Goal: Information Seeking & Learning: Find specific fact

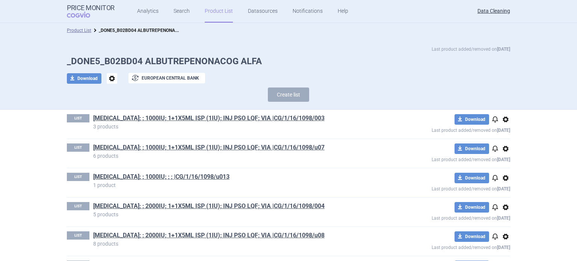
scroll to position [2489, 0]
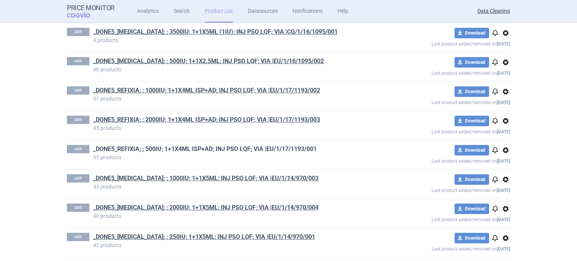
click at [271, 145] on link "_DONE5_REFIXIA; ; 500IU; 1+1X4ML ISP+AD; INJ PSO LQF; VIA |EU/1/17/1193/001" at bounding box center [205, 149] width 224 height 8
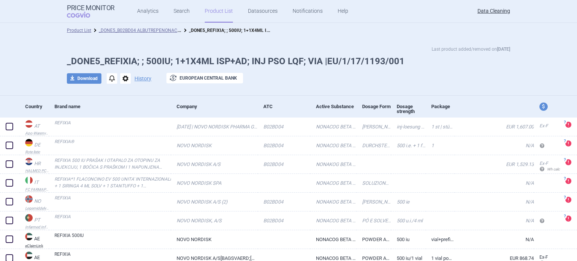
click at [316, 50] on div "Last product added/removed on 15 Mar" at bounding box center [288, 49] width 443 height 8
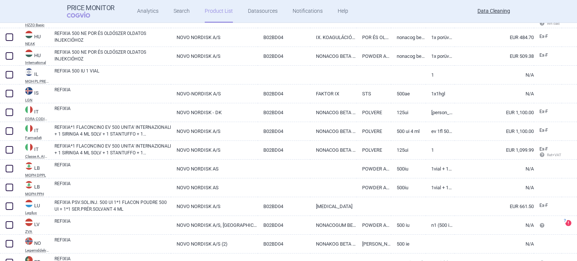
scroll to position [714, 0]
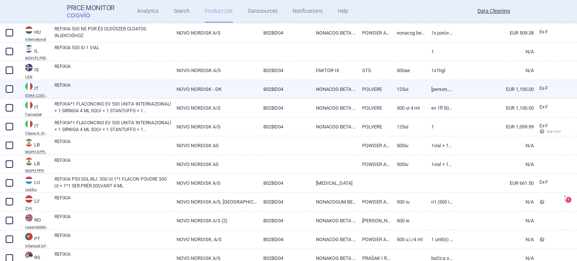
click at [222, 93] on link "NOVO NORDISK - DK" at bounding box center [214, 89] width 86 height 18
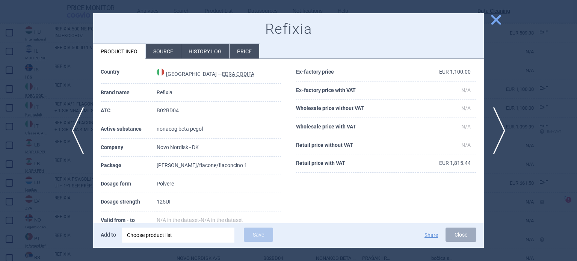
select select "EUR"
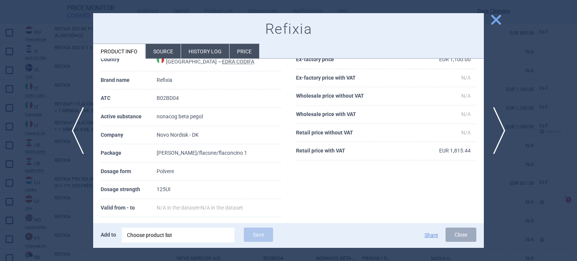
click at [156, 57] on li "Source" at bounding box center [163, 51] width 35 height 15
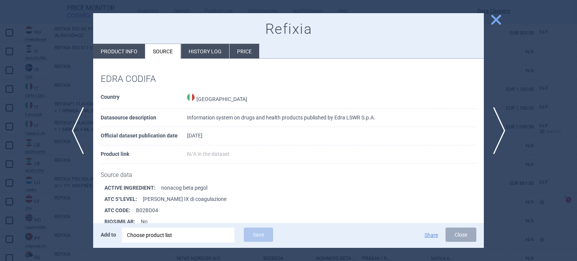
scroll to position [102, 0]
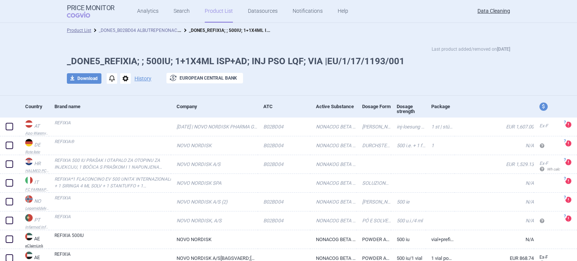
click at [152, 27] on link "_DONE5_B02BD04 ALBUTREPENONACOG ALFA" at bounding box center [147, 29] width 96 height 7
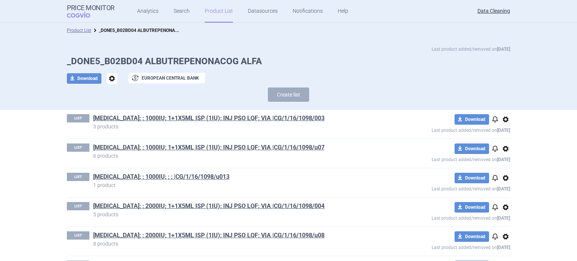
scroll to position [2431, 0]
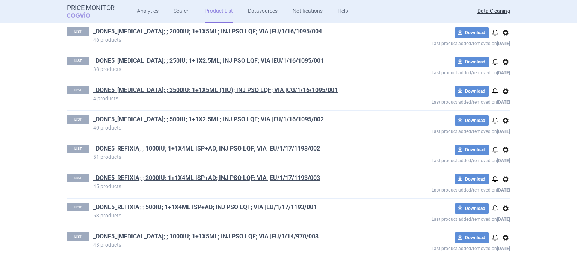
click at [273, 140] on div "LIST _DONE5_REFIXIA; ; 1000IU; 1+1X4ML ISP+AD; INJ PSO LQF; VIA |EU/1/17/1193/0…" at bounding box center [288, 154] width 443 height 29
click at [273, 145] on link "_DONE5_REFIXIA; ; 1000IU; 1+1X4ML ISP+AD; INJ PSO LQF; VIA |EU/1/17/1193/002" at bounding box center [206, 149] width 227 height 8
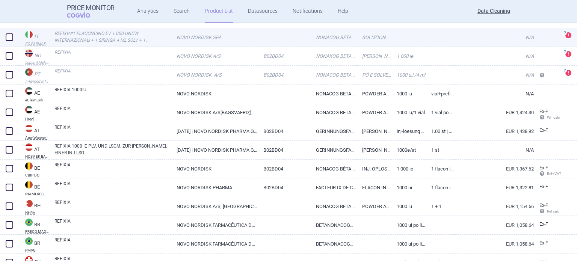
scroll to position [188, 0]
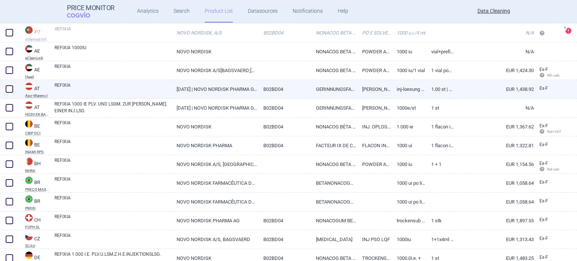
click at [107, 90] on link "REFIXIA" at bounding box center [112, 89] width 116 height 14
select select "EUR"
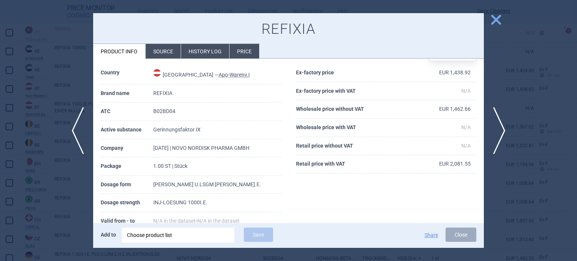
scroll to position [38, 0]
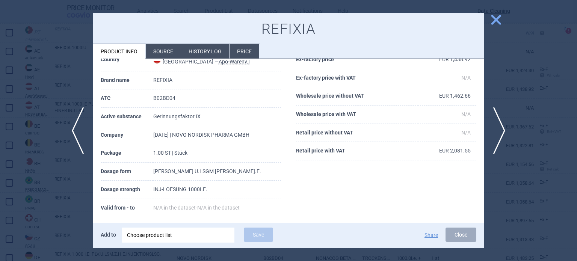
click at [9, 83] on div at bounding box center [288, 130] width 577 height 261
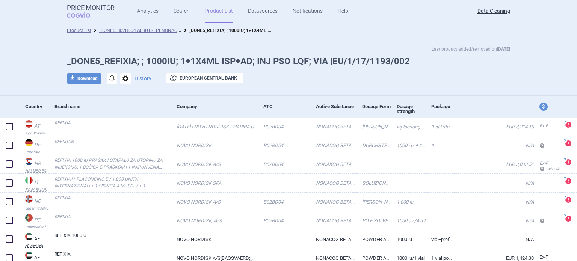
click at [136, 27] on li "_DONE5_B02BD04 ALBUTREPENONACOG ALFA" at bounding box center [136, 31] width 90 height 8
click at [136, 28] on link "_DONE5_B02BD04 ALBUTREPENONACOG ALFA" at bounding box center [147, 29] width 96 height 7
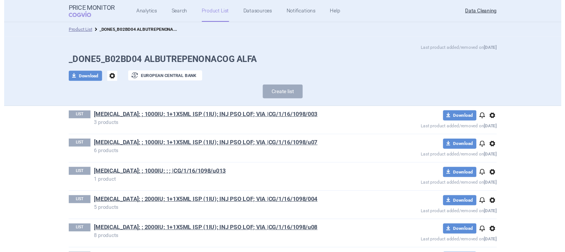
scroll to position [2431, 0]
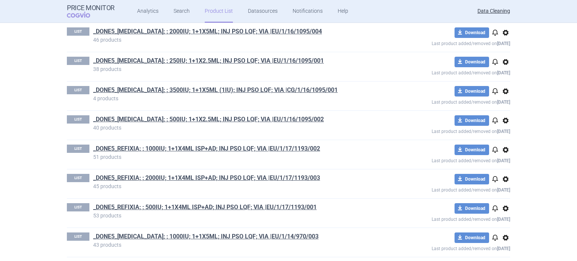
click at [284, 177] on h1 "_DONE5_REFIXIA; ; 2000IU; 1+1X4ML ISP+AD; INJ PSO LQF; VIA |EU/1/17/1193/003" at bounding box center [235, 179] width 284 height 10
click at [281, 174] on link "_DONE5_REFIXIA; ; 2000IU; 1+1X4ML ISP+AD; INJ PSO LQF; VIA |EU/1/17/1193/003" at bounding box center [206, 178] width 227 height 8
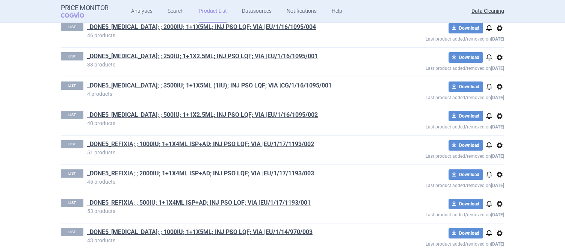
scroll to position [2473, 0]
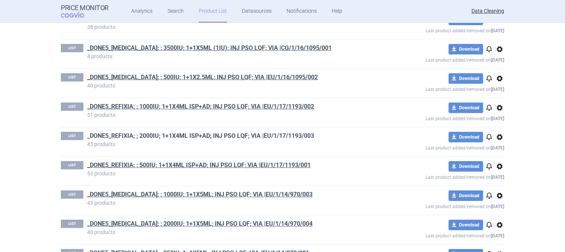
click at [294, 132] on link "_DONE5_REFIXIA; ; 2000IU; 1+1X4ML ISP+AD; INJ PSO LQF; VIA |EU/1/17/1193/003" at bounding box center [200, 136] width 227 height 8
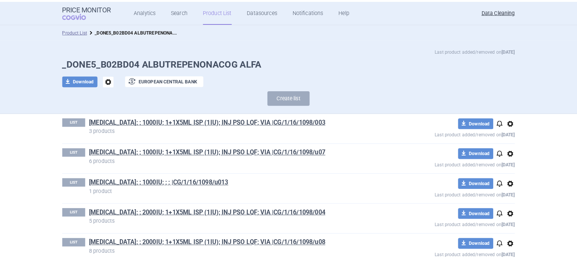
scroll to position [2435, 0]
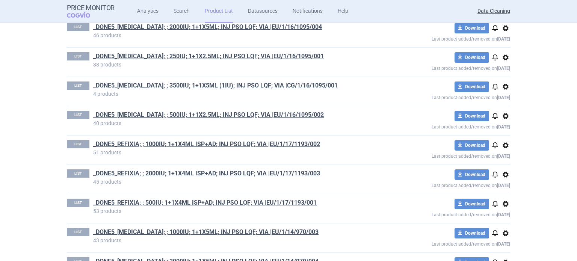
click at [0, 236] on section "Product List _DONE5_B02BD04 ALBUTREPENONACOG ALFA Last product added/removed on…" at bounding box center [288, 142] width 577 height 238
drag, startPoint x: 183, startPoint y: 136, endPoint x: 0, endPoint y: 113, distance: 184.8
click at [0, 113] on section "Product List _DONE5_B02BD04 ALBUTREPENONACOG ALFA Last product added/removed on…" at bounding box center [288, 142] width 577 height 238
drag, startPoint x: 0, startPoint y: 115, endPoint x: 3, endPoint y: 105, distance: 10.2
click at [0, 115] on section "Product List _DONE5_B02BD04 ALBUTREPENONACOG ALFA Last product added/removed on…" at bounding box center [288, 142] width 577 height 238
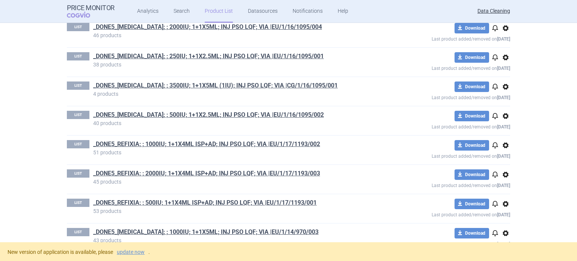
click at [0, 137] on section "Product List _DONE5_B02BD04 ALBUTREPENONACOG ALFA Last product added/removed on…" at bounding box center [288, 132] width 577 height 219
click at [175, 169] on link "_DONE5_REFIXIA; ; 2000IU; 1+1X4ML ISP+AD; INJ PSO LQF; VIA |EU/1/17/1193/003" at bounding box center [206, 173] width 227 height 8
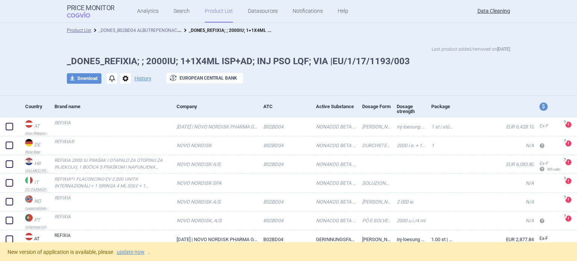
click at [165, 28] on link "_DONE5_B02BD04 ALBUTREPENONACOG ALFA" at bounding box center [147, 29] width 96 height 7
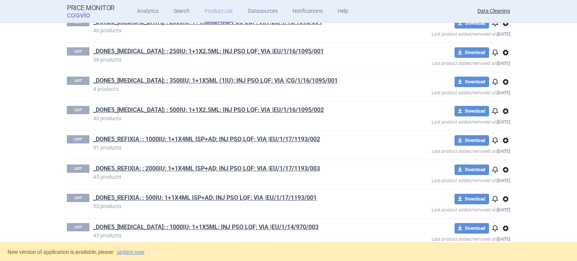
scroll to position [3556, 0]
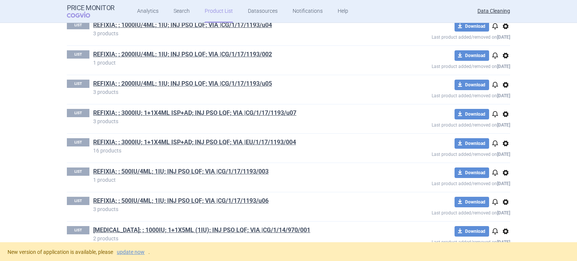
click at [246, 138] on h1 "REFIXIA; ; 3000IU; 1+1X4ML ISP+AD; INJ PSO LQF; VIA |EU/1/17/1193/004" at bounding box center [235, 143] width 284 height 10
click at [239, 138] on link "REFIXIA; ; 3000IU; 1+1X4ML ISP+AD; INJ PSO LQF; VIA |EU/1/17/1193/004" at bounding box center [194, 142] width 203 height 8
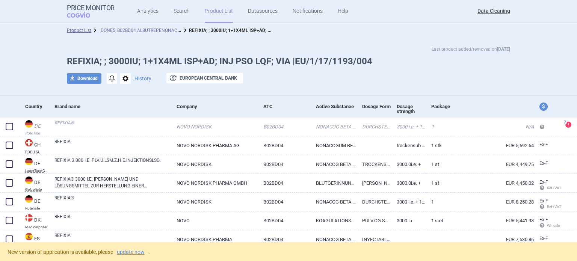
click at [142, 30] on link "_DONE5_B02BD04 ALBUTREPENONACOG ALFA" at bounding box center [147, 29] width 96 height 7
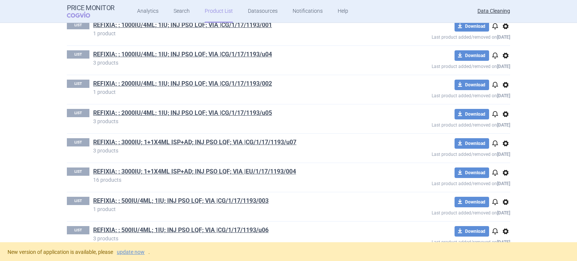
scroll to position [1183, 0]
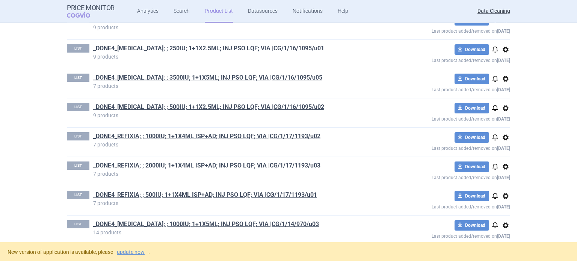
click at [182, 162] on link "_DONE4_REFIXIA; ; 2000IU; 1+1X4ML ISP+AD; INJ PSO LQF; VIA |CG/1/17/1193/u03" at bounding box center [206, 166] width 227 height 8
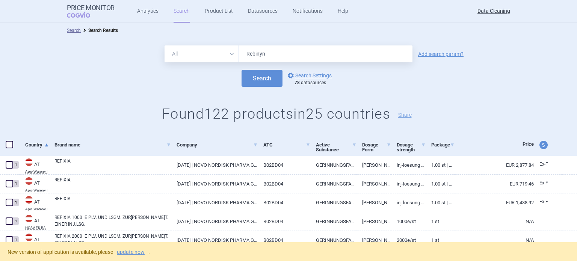
click at [242, 70] on button "Search" at bounding box center [262, 78] width 41 height 17
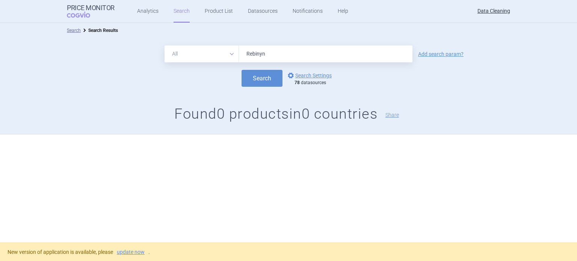
paste input "[MEDICAL_DATA]"
type input "[MEDICAL_DATA]"
click at [242, 70] on button "Search" at bounding box center [262, 78] width 41 height 17
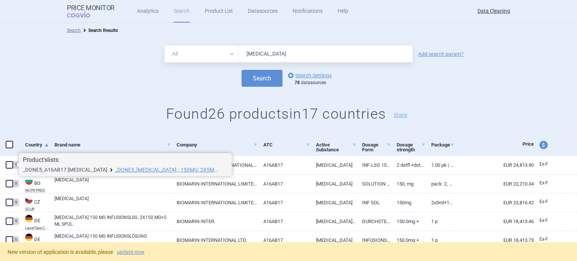
click at [47, 168] on link "_DONE5_A16AB17 [MEDICAL_DATA]" at bounding box center [65, 169] width 85 height 5
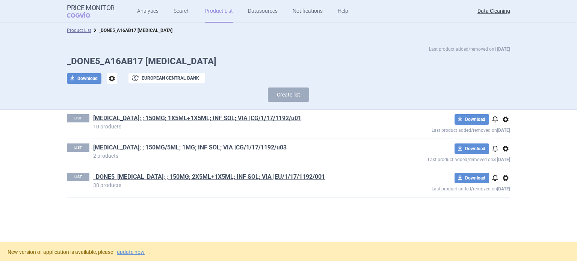
click at [7, 100] on div "Last product added/removed on [DATE] _DONE5_A16AB17 [MEDICAL_DATA] download Dow…" at bounding box center [288, 74] width 577 height 72
click at [152, 148] on link "[MEDICAL_DATA]; ; 150MG/5ML; 1MG; INF SOL; VIA |CG/1/17/1192/u03" at bounding box center [189, 148] width 193 height 8
click at [210, 120] on link "[MEDICAL_DATA]; ; 150MG; 1X5ML+1X5ML; INF SOL; VIA |CG/1/17/1192/u01" at bounding box center [197, 118] width 208 height 8
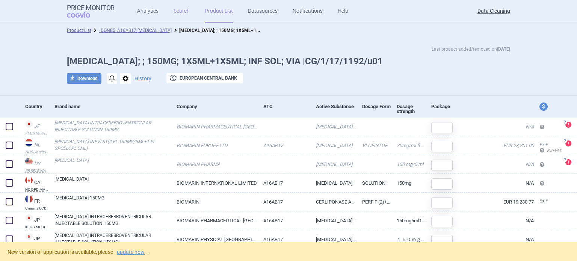
click at [177, 11] on link "Search" at bounding box center [182, 11] width 16 height 23
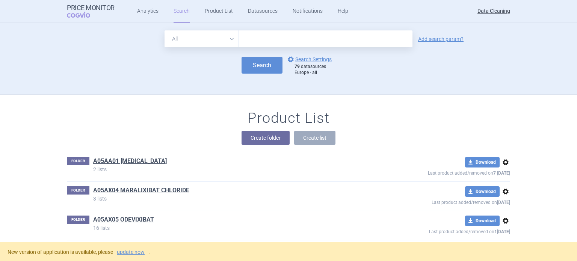
click at [305, 31] on input "text" at bounding box center [326, 38] width 174 height 17
paste input "[MEDICAL_DATA]"
type input "[MEDICAL_DATA]"
click button "Search" at bounding box center [262, 65] width 41 height 17
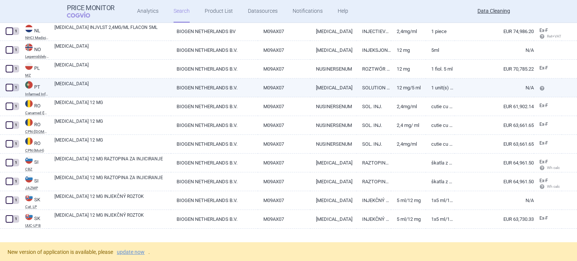
scroll to position [708, 0]
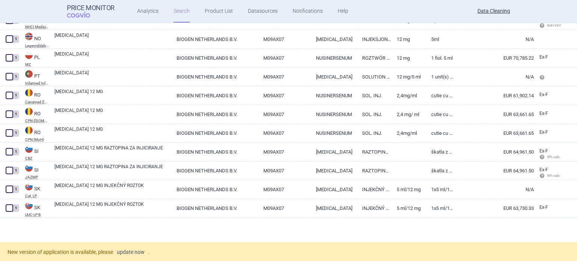
click at [138, 252] on link "update now" at bounding box center [131, 251] width 28 height 5
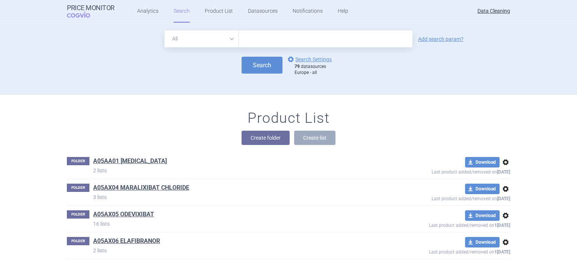
click at [264, 42] on input "text" at bounding box center [326, 38] width 174 height 17
paste input "[MEDICAL_DATA]"
type input "[MEDICAL_DATA]"
click button "Search" at bounding box center [262, 65] width 41 height 17
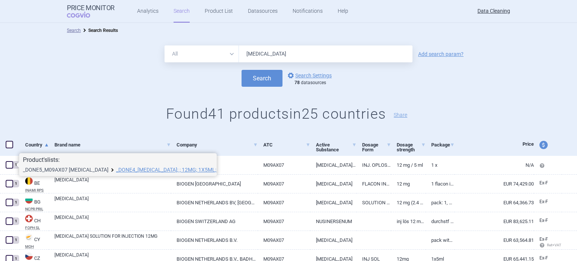
click at [44, 169] on link "_DONE5_M09AX07 [MEDICAL_DATA]" at bounding box center [66, 169] width 86 height 5
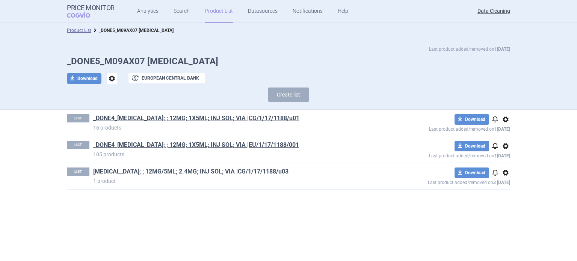
click at [180, 170] on link "[MEDICAL_DATA]; ; 12MG/5ML; 2.4MG; INJ SOL; VIA |CG/1/17/1188/u03" at bounding box center [190, 172] width 195 height 8
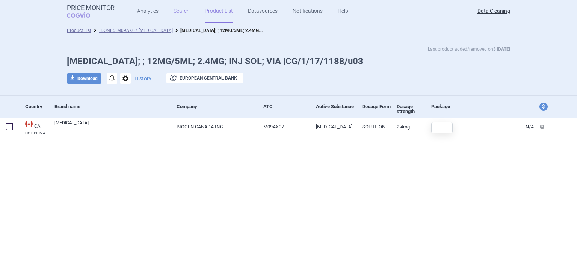
click at [174, 11] on link "Search" at bounding box center [182, 11] width 16 height 23
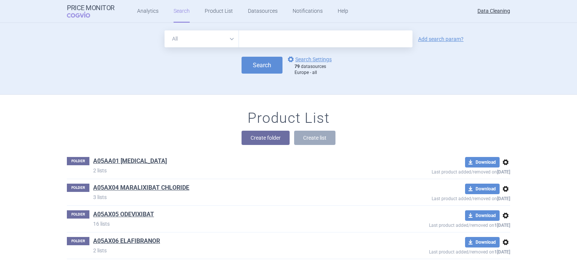
drag, startPoint x: 269, startPoint y: 39, endPoint x: 264, endPoint y: 41, distance: 5.0
click at [269, 39] on input "text" at bounding box center [326, 38] width 174 height 17
paste input "Trumenba"
type input "Trumenba"
click button "Search" at bounding box center [262, 65] width 41 height 17
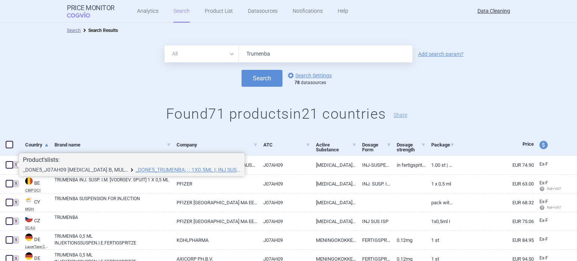
click at [36, 169] on link "_DONE5_J07AH09 [MEDICAL_DATA] B, MULTICOMPONENT VACCINE" at bounding box center [75, 169] width 105 height 5
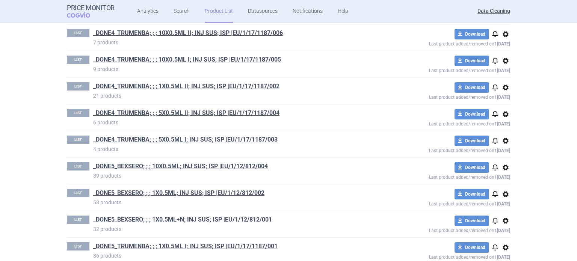
scroll to position [201, 0]
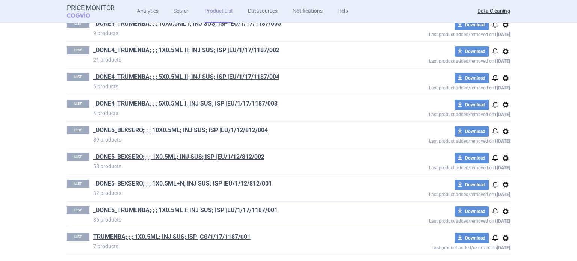
click at [24, 156] on section "Product List _DONE5_J07AH09 [MEDICAL_DATA] B, MULTICOMPONENT VACCINE Last produ…" at bounding box center [288, 142] width 577 height 238
click at [264, 210] on link "_DONE5_TRUMENBA; ; ; 1X0.5ML I; INJ SUS; ISP |EU/1/17/1187/001" at bounding box center [185, 210] width 184 height 8
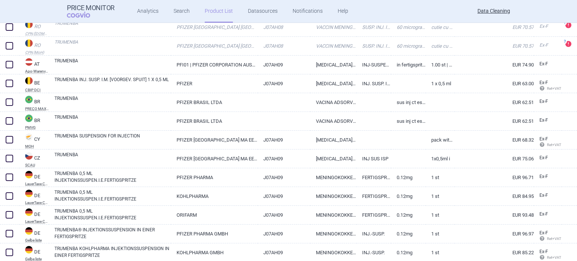
scroll to position [150, 0]
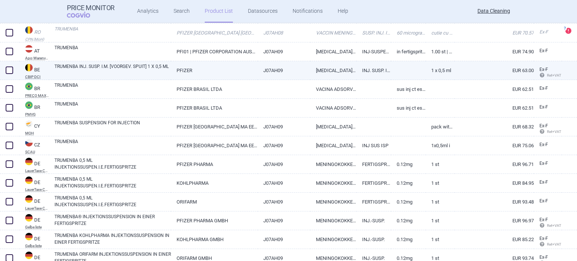
click at [205, 71] on link "PFIZER" at bounding box center [214, 70] width 86 height 18
select select "EUR"
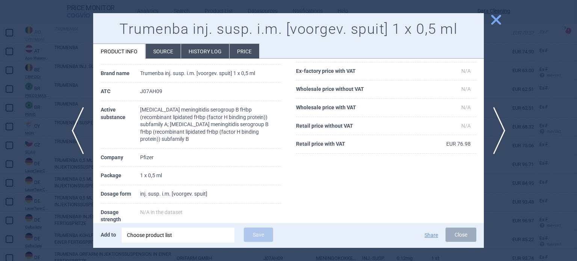
scroll to position [75, 0]
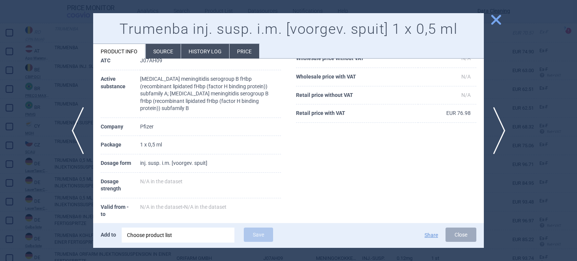
click at [153, 56] on li "Source" at bounding box center [163, 51] width 35 height 15
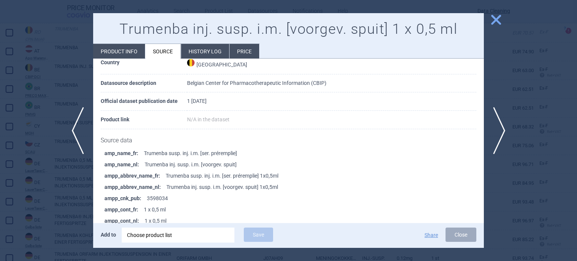
scroll to position [75, 0]
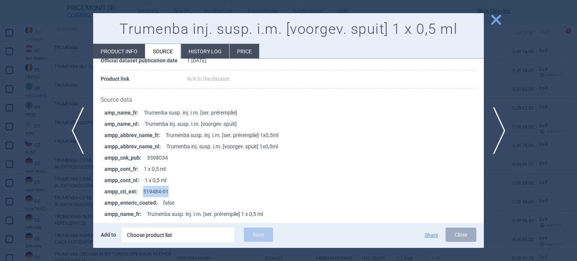
drag, startPoint x: 172, startPoint y: 188, endPoint x: 142, endPoint y: 192, distance: 29.9
click at [142, 192] on li "ampp_cti_ext : 519484-01" at bounding box center [293, 191] width 379 height 11
copy li "519484-01"
click at [0, 131] on div at bounding box center [288, 130] width 577 height 261
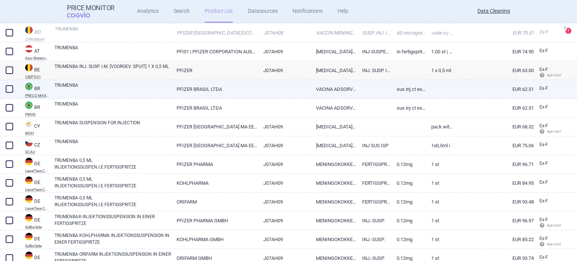
click at [133, 88] on link "TRUMENBA" at bounding box center [112, 89] width 116 height 14
select select "EUR"
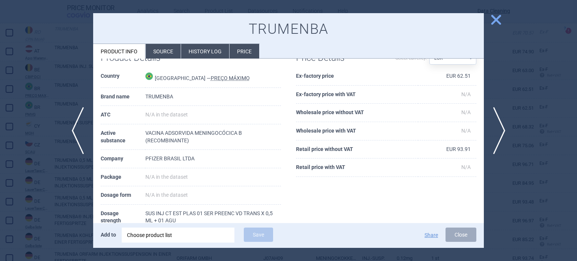
scroll to position [38, 0]
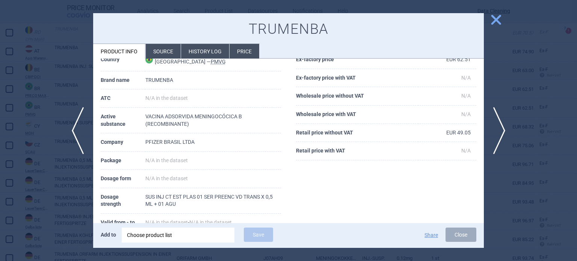
click at [0, 73] on div at bounding box center [288, 130] width 577 height 261
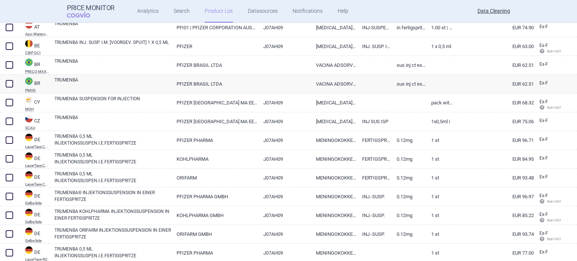
scroll to position [188, 0]
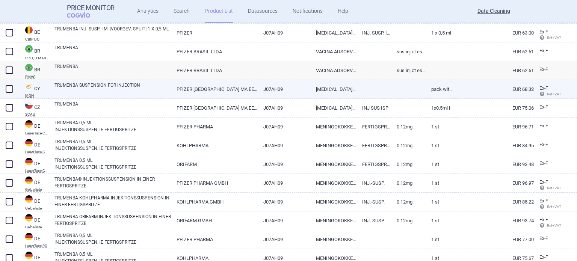
click at [106, 94] on link "TRUMENBA SUSPENSION FOR INJECTION" at bounding box center [112, 89] width 116 height 14
select select "EUR"
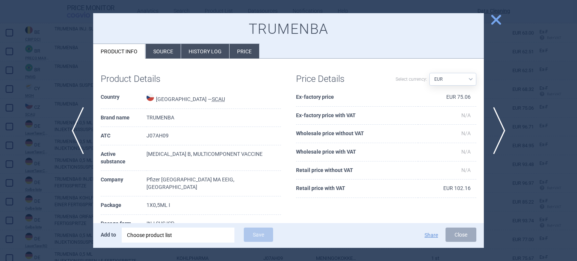
scroll to position [48, 0]
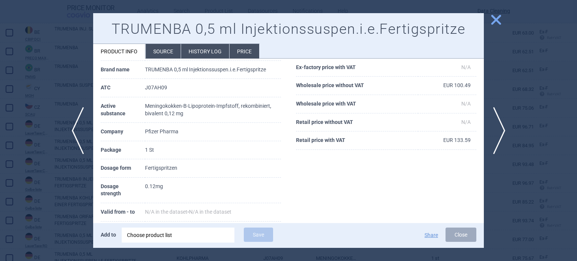
click at [9, 105] on div at bounding box center [288, 130] width 577 height 261
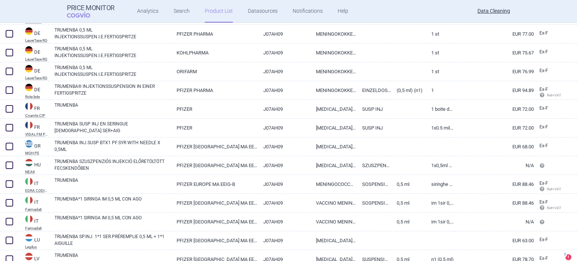
scroll to position [394, 0]
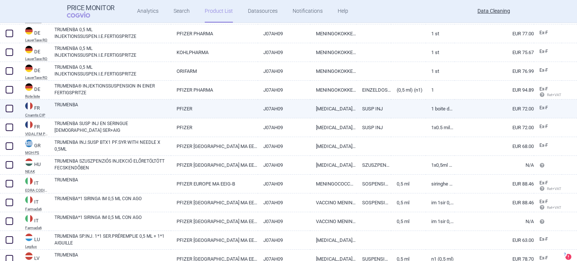
click at [116, 103] on link "TRUMENBA" at bounding box center [112, 108] width 116 height 14
select select "EUR"
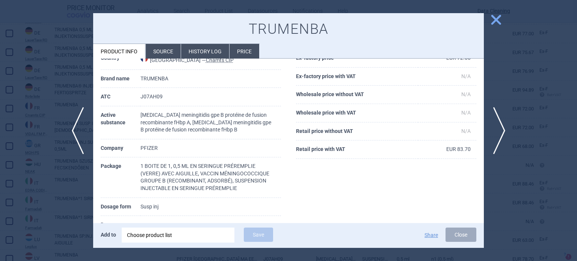
scroll to position [39, 0]
click at [21, 47] on div at bounding box center [288, 130] width 577 height 261
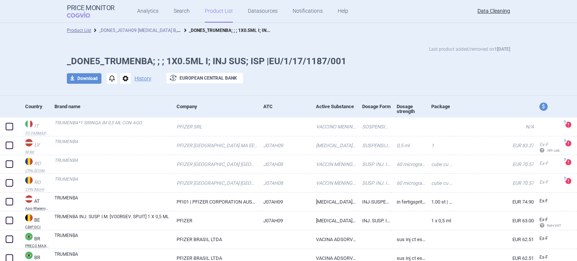
click at [122, 28] on link "_DONE5_J07AH09 [MEDICAL_DATA] B, MULTICOMPONENT VACCINE" at bounding box center [168, 29] width 139 height 7
